Goal: Information Seeking & Learning: Learn about a topic

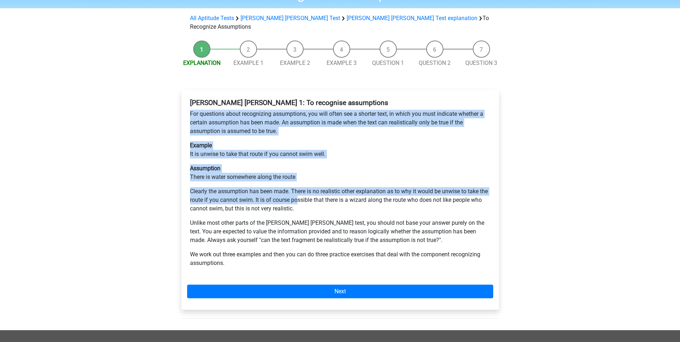
scroll to position [72, 0]
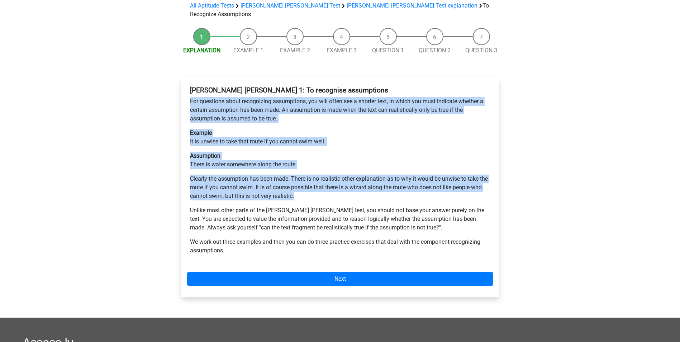
drag, startPoint x: 187, startPoint y: 113, endPoint x: 298, endPoint y: 174, distance: 126.5
click at [298, 174] on div "[PERSON_NAME] [PERSON_NAME] 1: To recognise assumptions For questions about rec…" at bounding box center [340, 173] width 306 height 180
drag, startPoint x: 298, startPoint y: 174, endPoint x: 243, endPoint y: 160, distance: 56.5
click at [243, 175] on p "Clearly the assumption has been made. There is no realistic other explanation a…" at bounding box center [340, 188] width 301 height 26
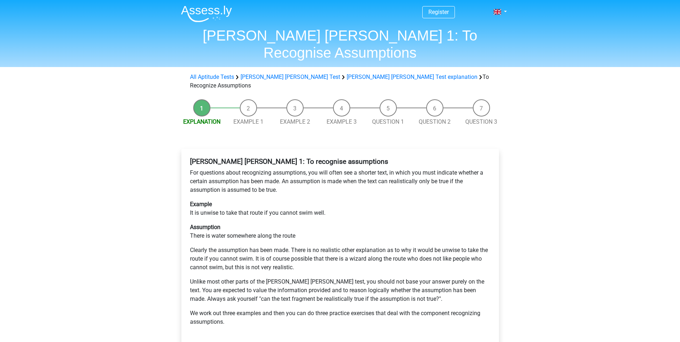
scroll to position [0, 0]
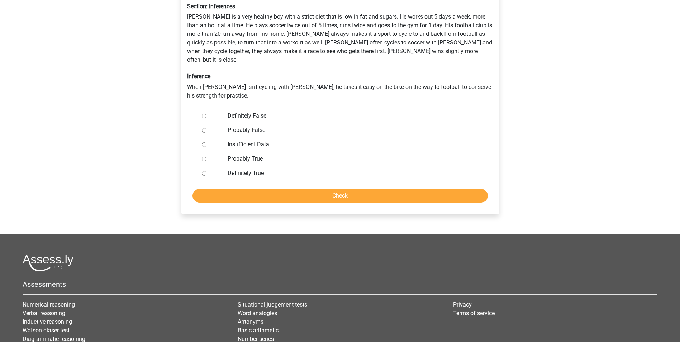
scroll to position [36, 0]
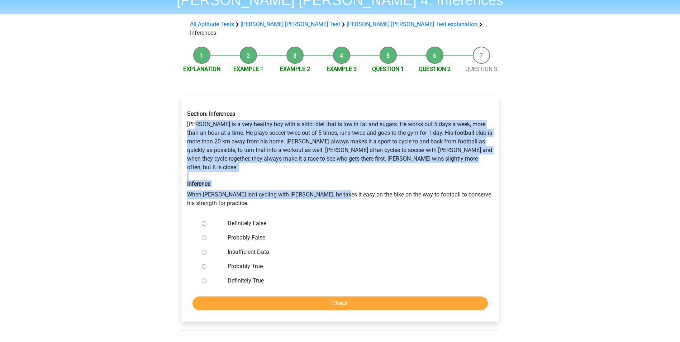
drag, startPoint x: 199, startPoint y: 118, endPoint x: 336, endPoint y: 178, distance: 149.7
click at [336, 178] on div "Section: Inferences Rowan is a very healthy boy with a strict diet that is low …" at bounding box center [340, 159] width 317 height 108
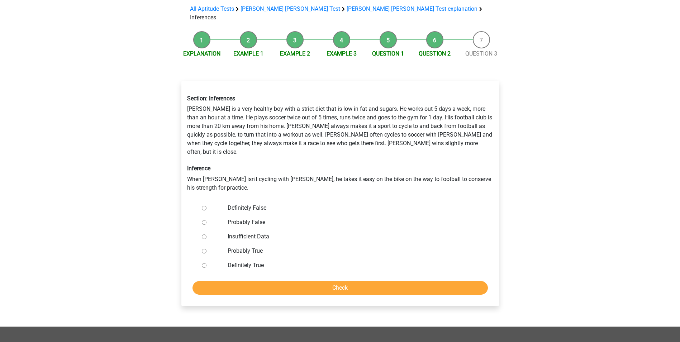
scroll to position [72, 0]
